Goal: Navigation & Orientation: Understand site structure

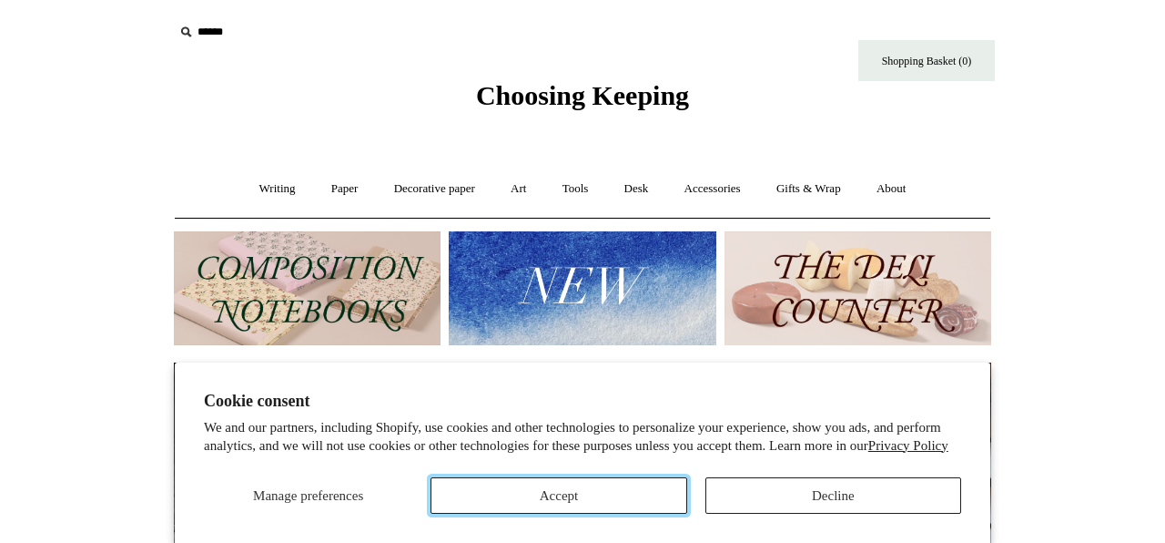
click at [591, 509] on button "Accept" at bounding box center [559, 495] width 256 height 36
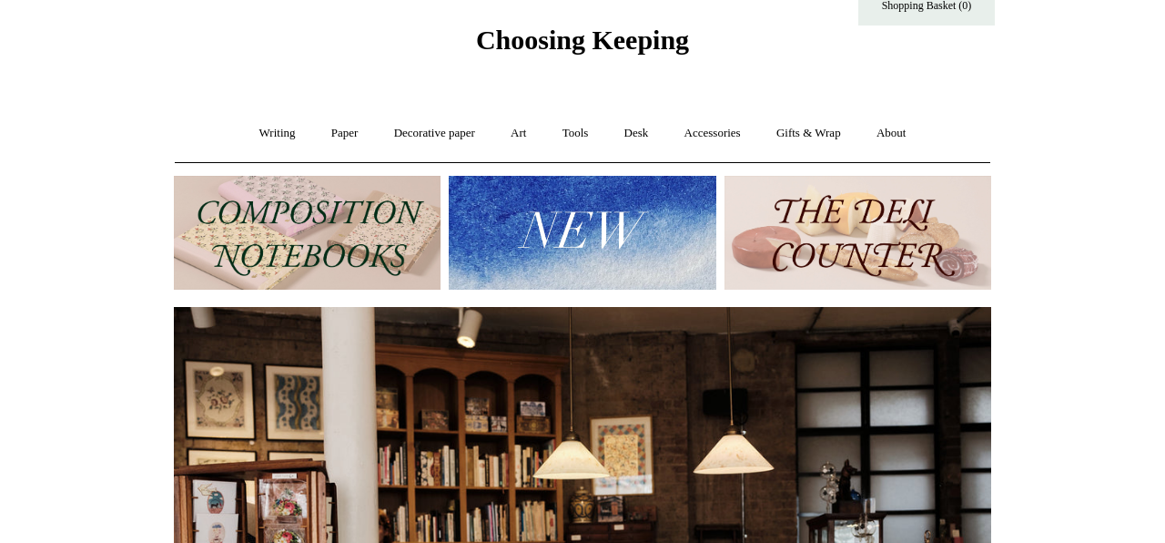
scroll to position [50, 0]
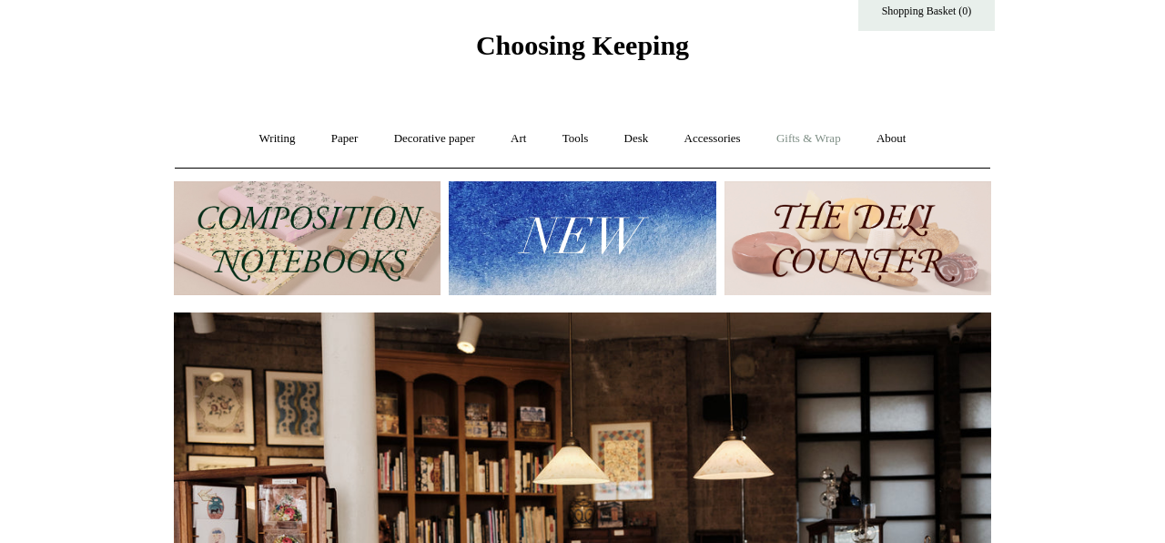
click at [810, 137] on link "Gifts & Wrap +" at bounding box center [808, 139] width 97 height 48
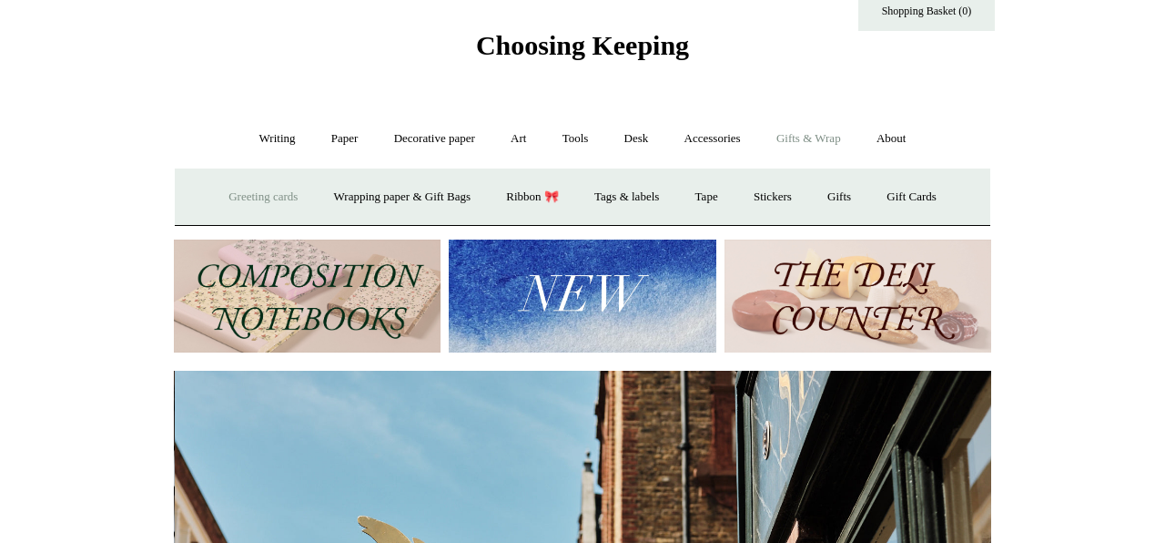
scroll to position [0, 818]
click at [251, 201] on link "Greeting cards +" at bounding box center [263, 197] width 102 height 48
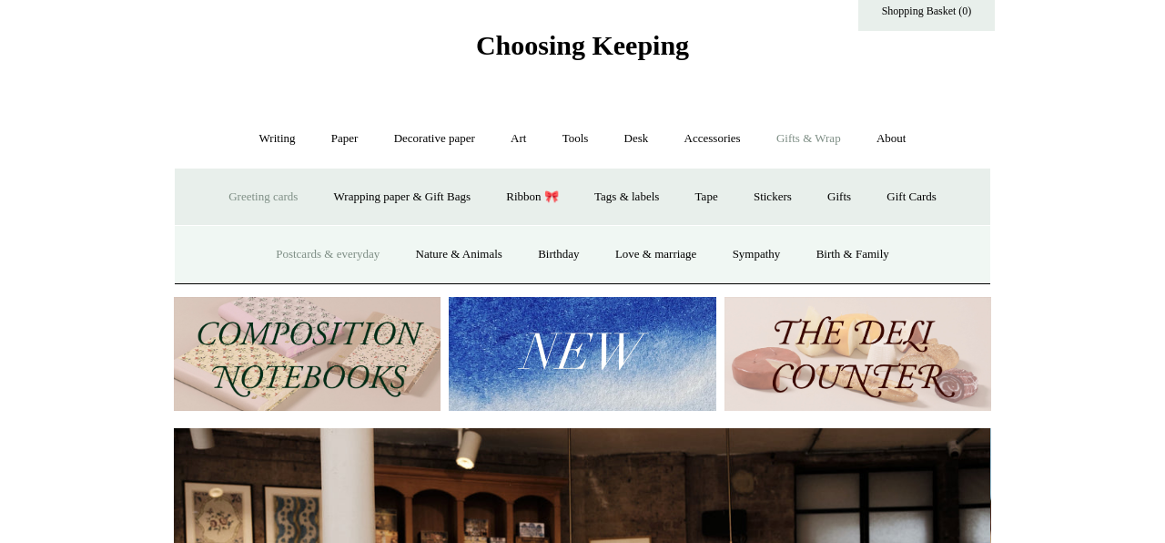
scroll to position [0, 0]
click at [336, 254] on link "Postcards & everyday" at bounding box center [327, 254] width 137 height 48
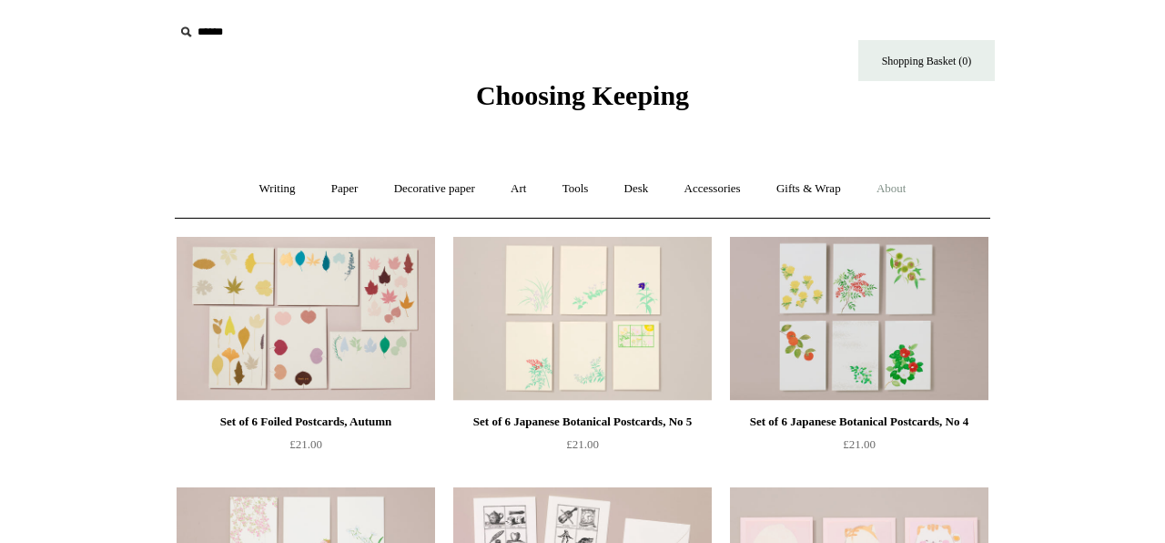
click at [911, 181] on link "About +" at bounding box center [891, 189] width 63 height 48
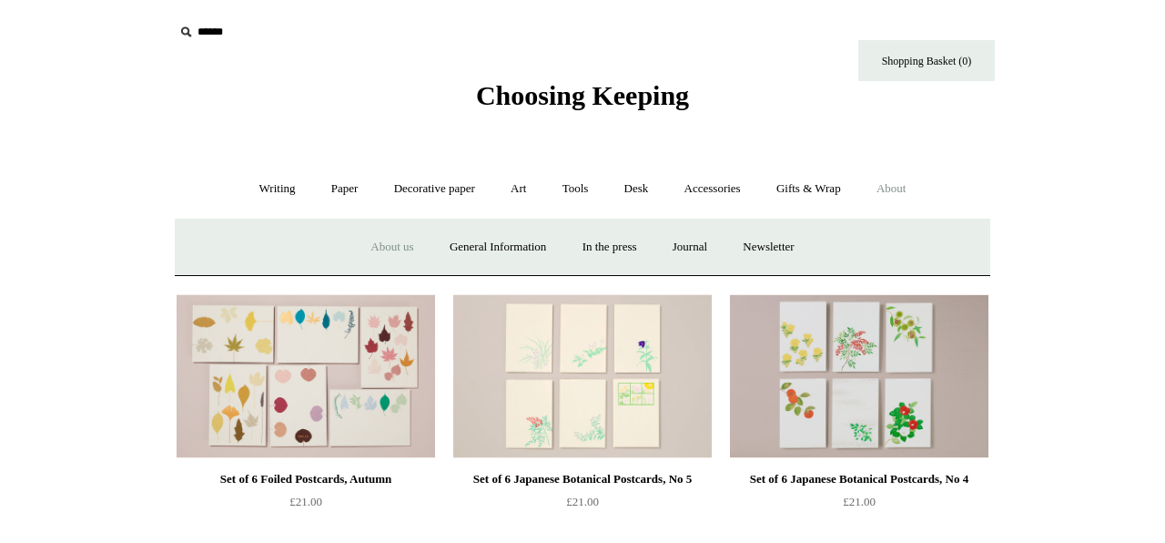
click at [385, 249] on link "About us" at bounding box center [392, 247] width 76 height 48
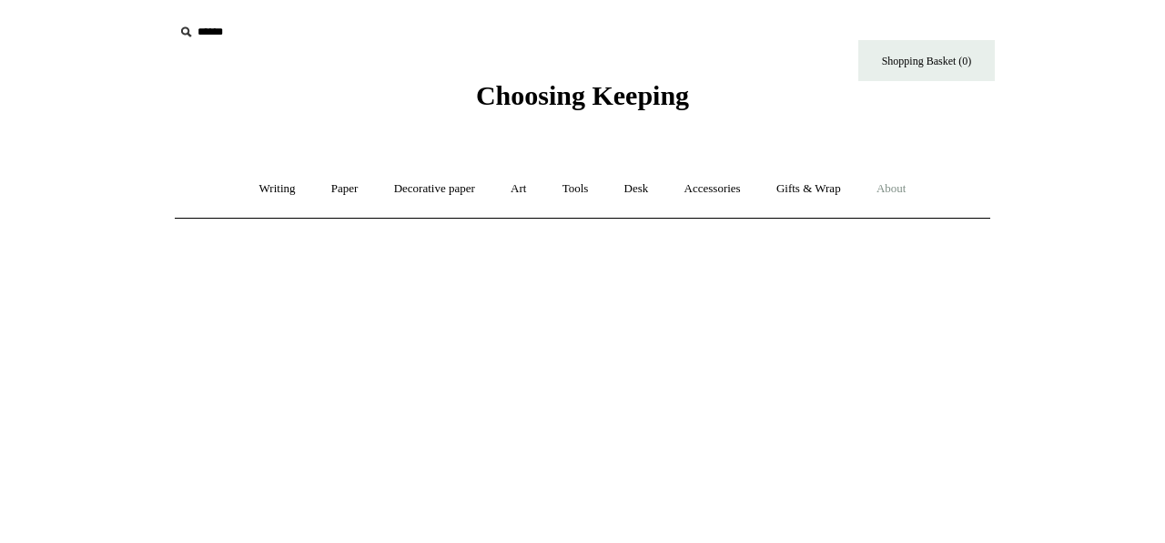
click at [903, 186] on link "About +" at bounding box center [891, 189] width 63 height 48
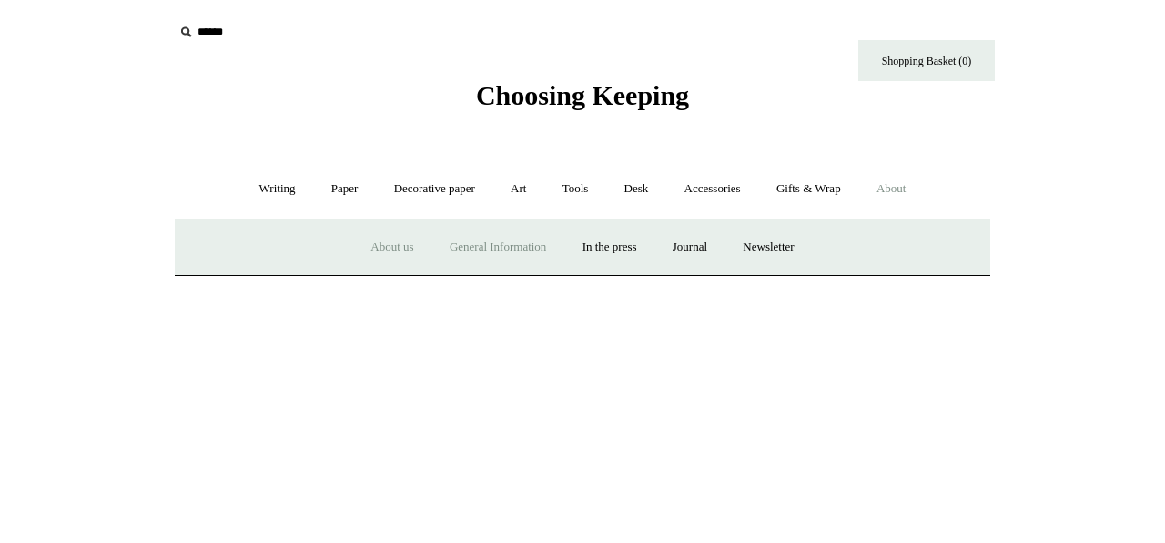
click at [500, 249] on link "General Information" at bounding box center [497, 247] width 129 height 48
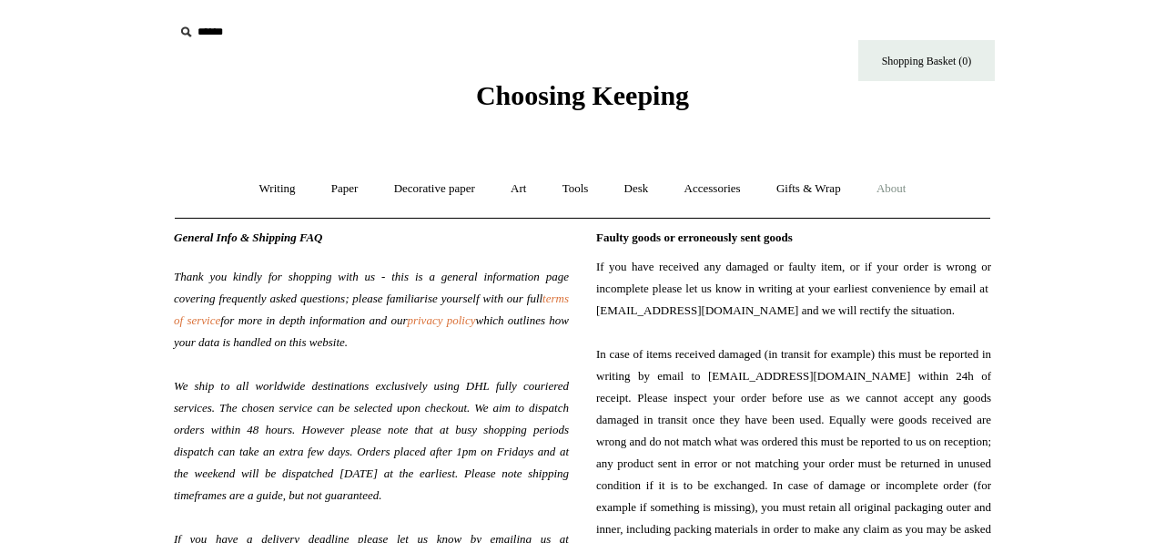
click at [913, 184] on link "About +" at bounding box center [891, 189] width 63 height 48
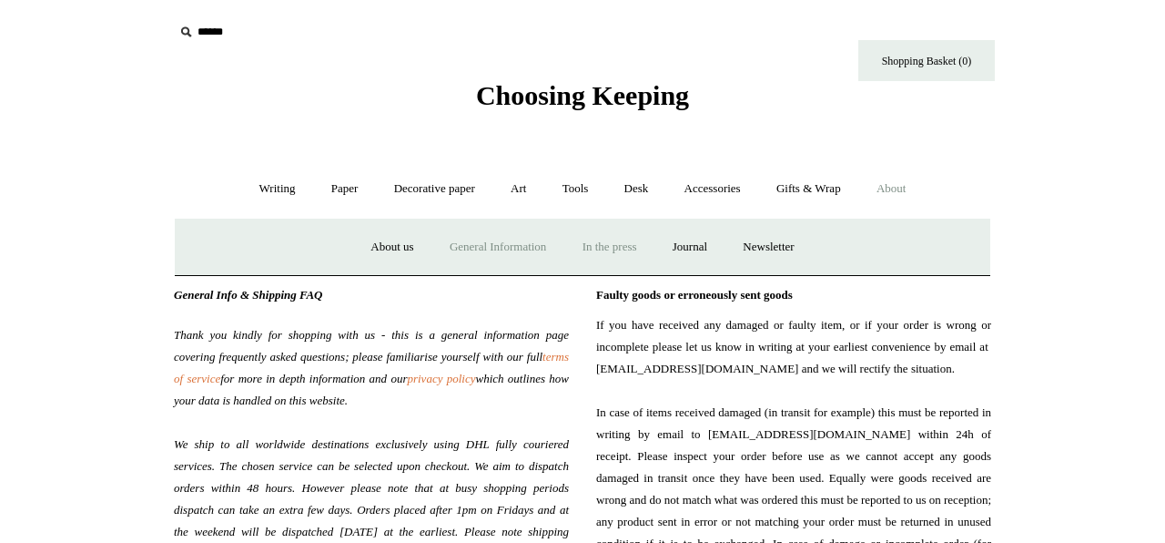
click at [596, 246] on link "In the press" at bounding box center [609, 247] width 87 height 48
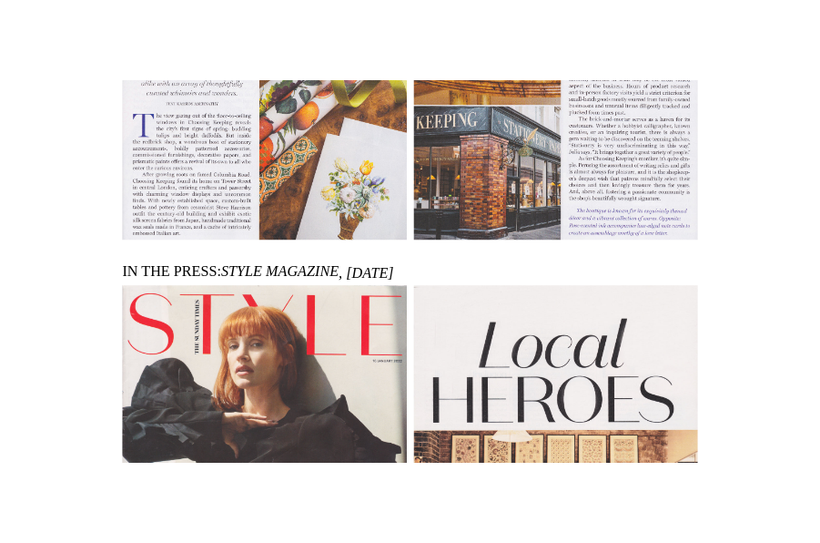
scroll to position [570, 0]
